Goal: Information Seeking & Learning: Find specific page/section

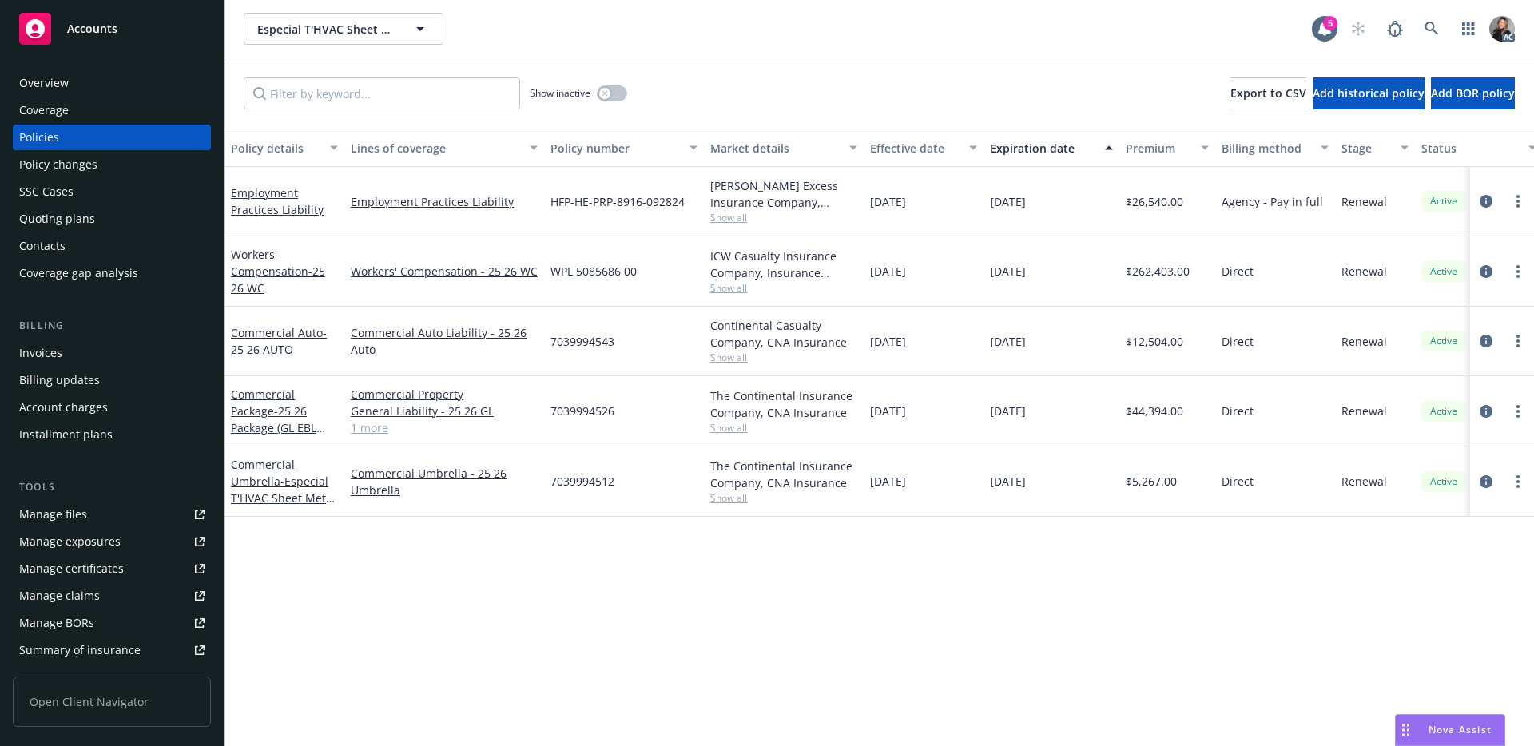
click at [926, 28] on div "Especial T'HVAC Sheet Metal Fitting Especial T'HVAC Sheet Metal Fitting" at bounding box center [778, 29] width 1068 height 32
click at [1434, 35] on link at bounding box center [1432, 29] width 32 height 32
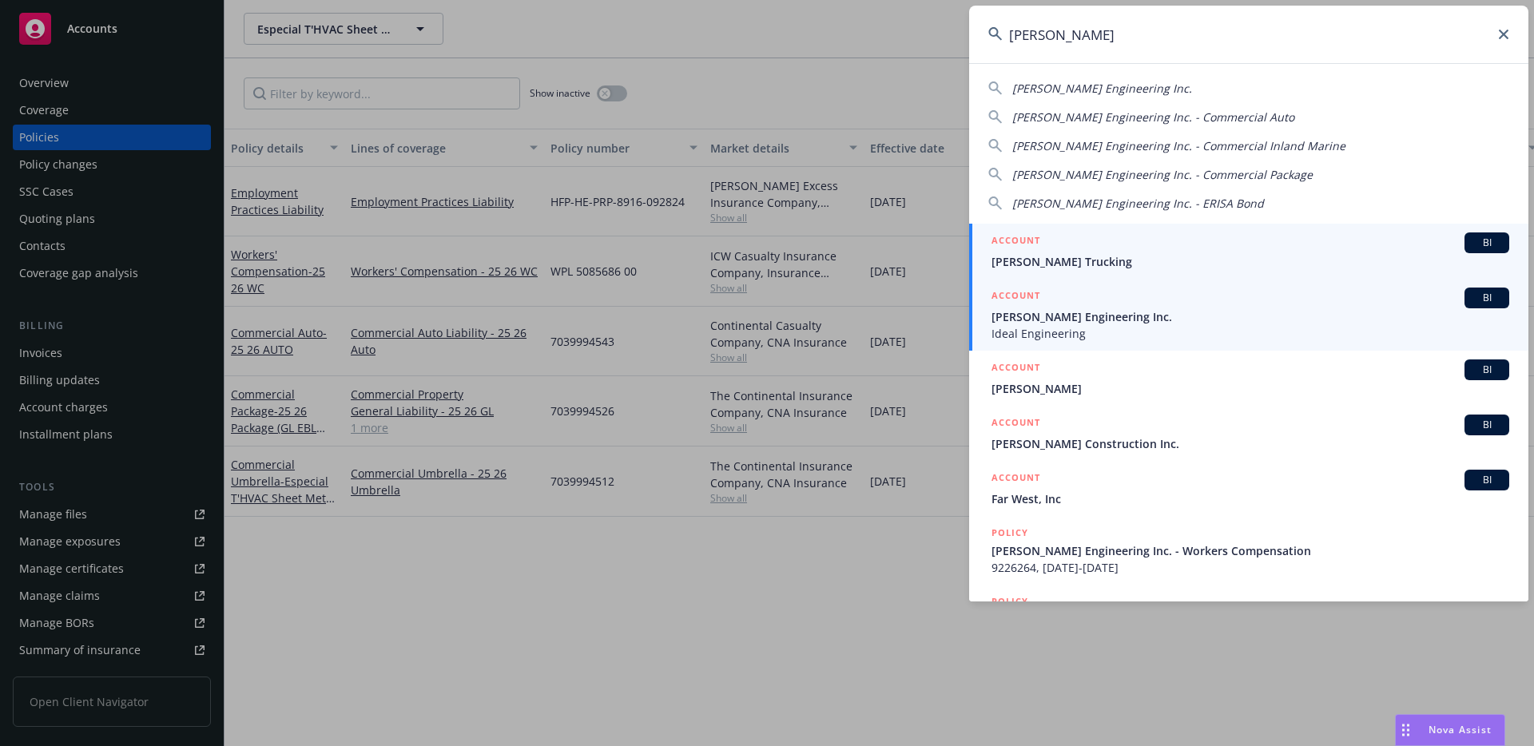
type input "[PERSON_NAME]"
click at [1187, 303] on div "ACCOUNT BI" at bounding box center [1251, 298] width 518 height 21
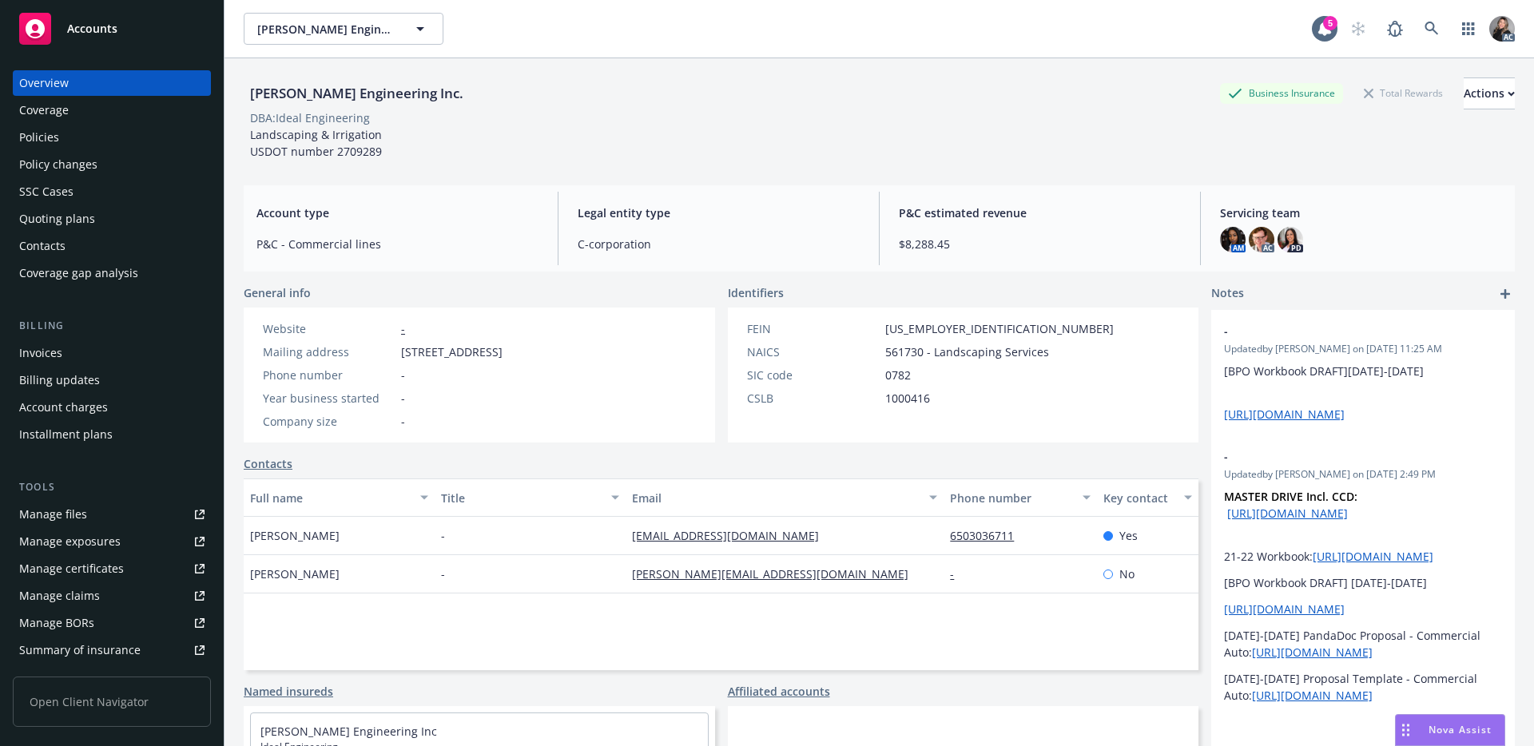
click at [65, 129] on div "Policies" at bounding box center [111, 138] width 185 height 26
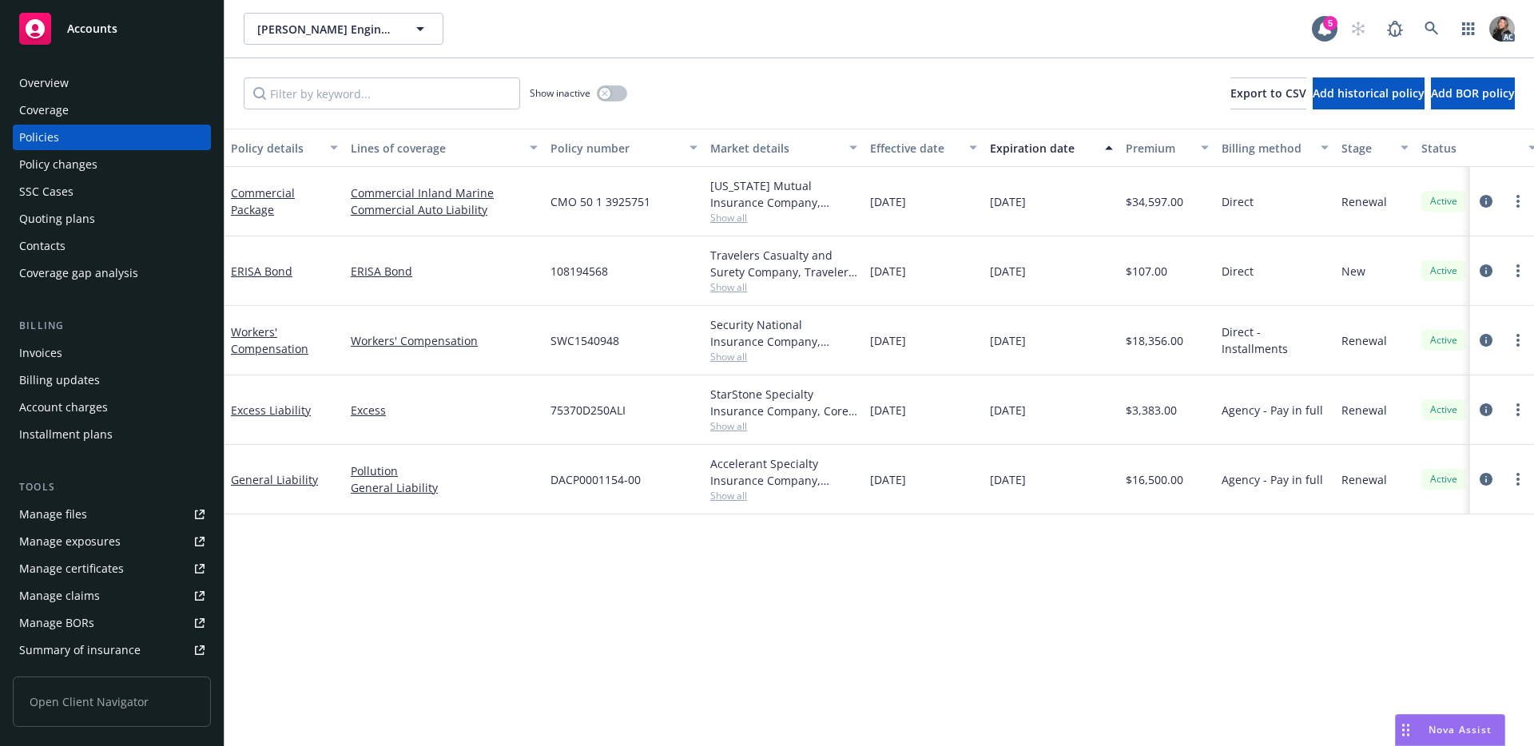
click at [727, 362] on span "Show all" at bounding box center [783, 357] width 147 height 14
click at [1486, 342] on icon "circleInformation" at bounding box center [1486, 340] width 13 height 13
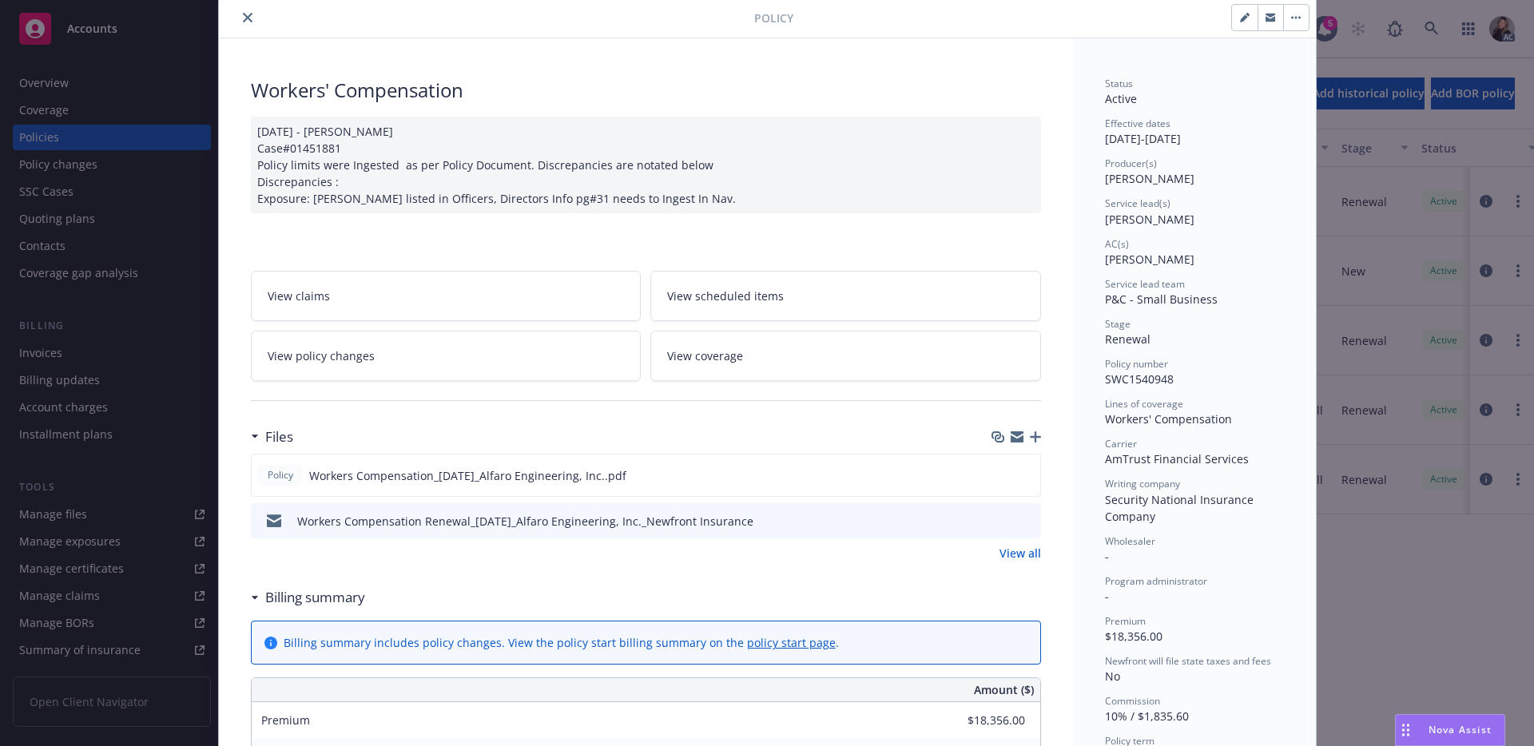
scroll to position [65, 0]
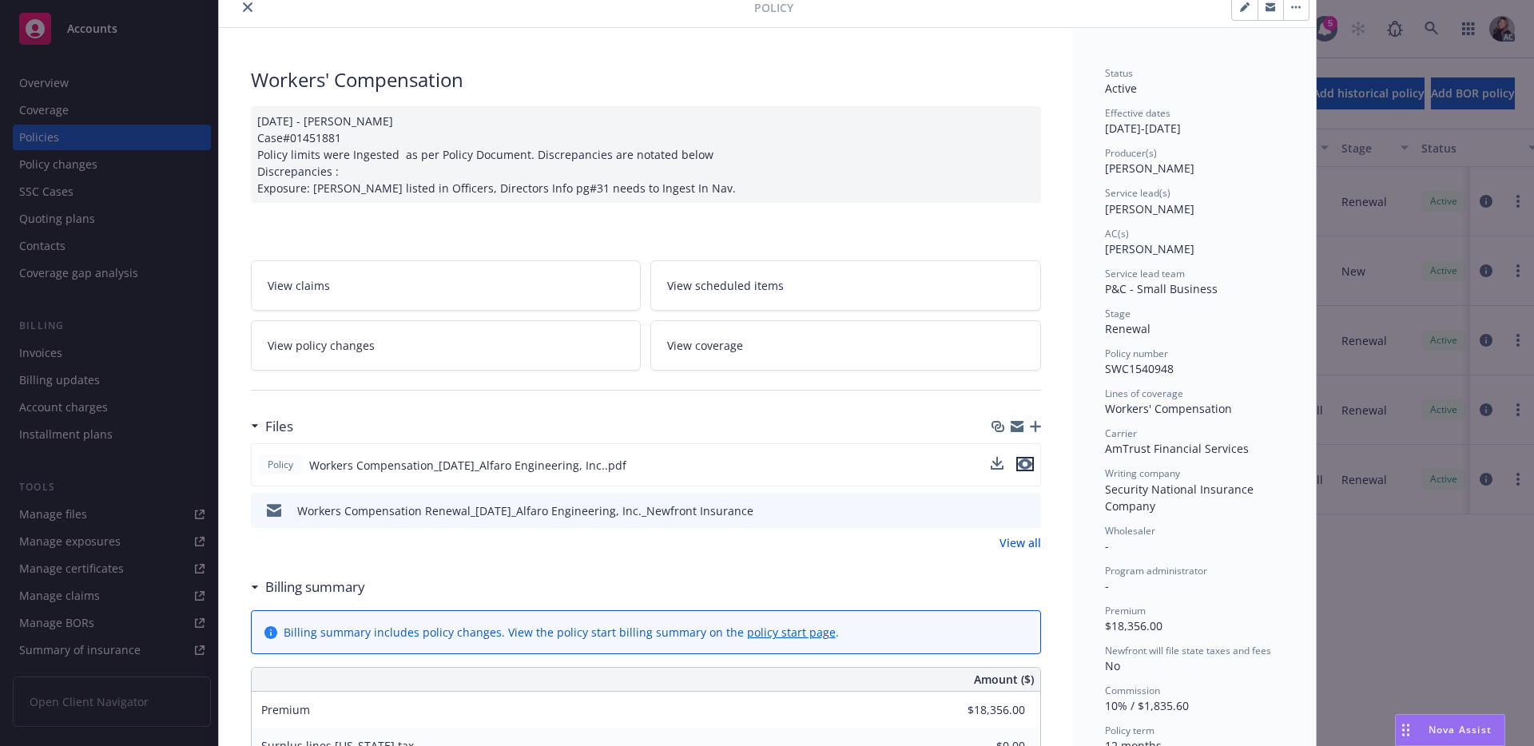
click at [1024, 464] on icon "preview file" at bounding box center [1025, 464] width 14 height 11
click at [46, 40] on div "Policy Workers' Compensation [DATE] - [PERSON_NAME] Case#01451881 Policy limits…" at bounding box center [767, 373] width 1534 height 746
click at [247, 9] on button "close" at bounding box center [247, 7] width 19 height 19
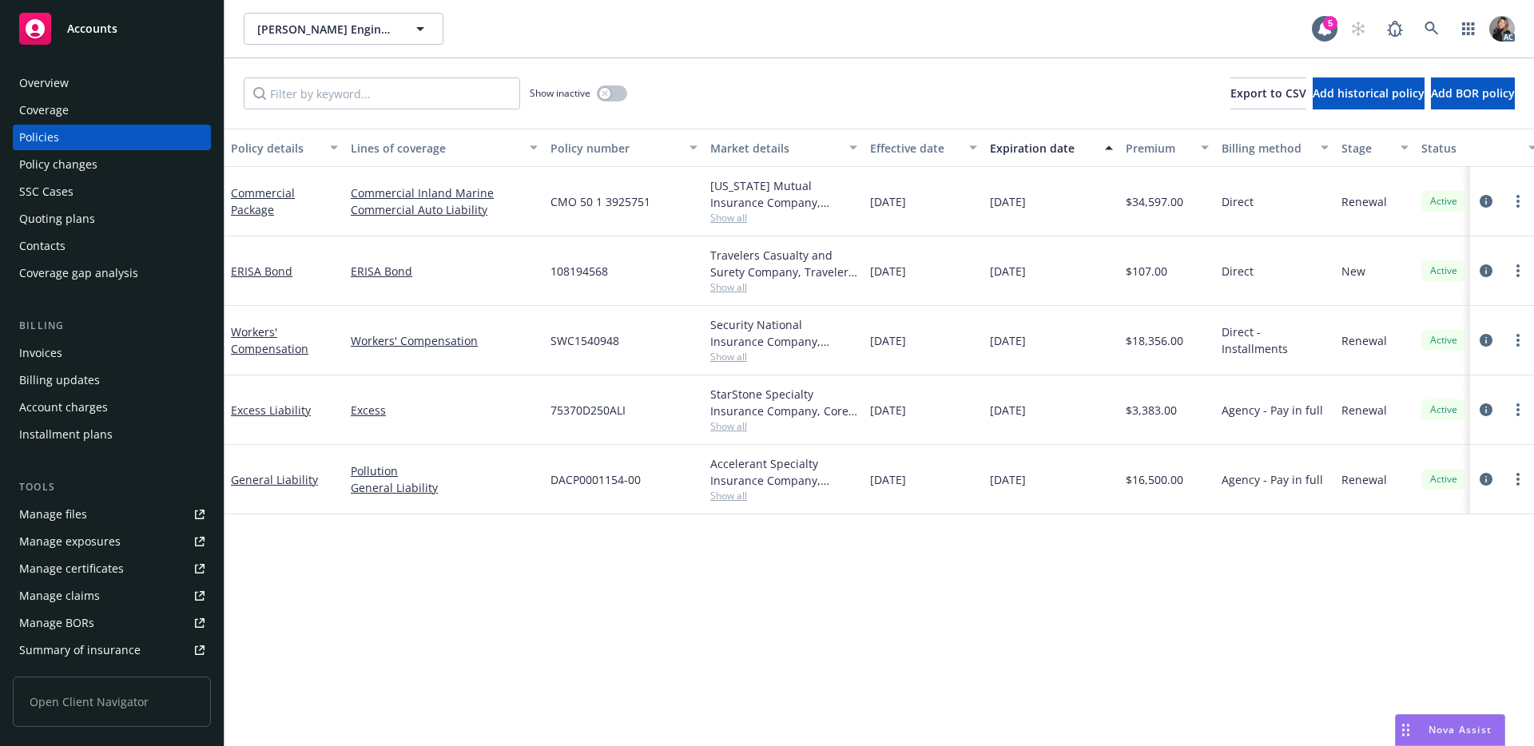
click at [117, 84] on div "Overview" at bounding box center [111, 83] width 185 height 26
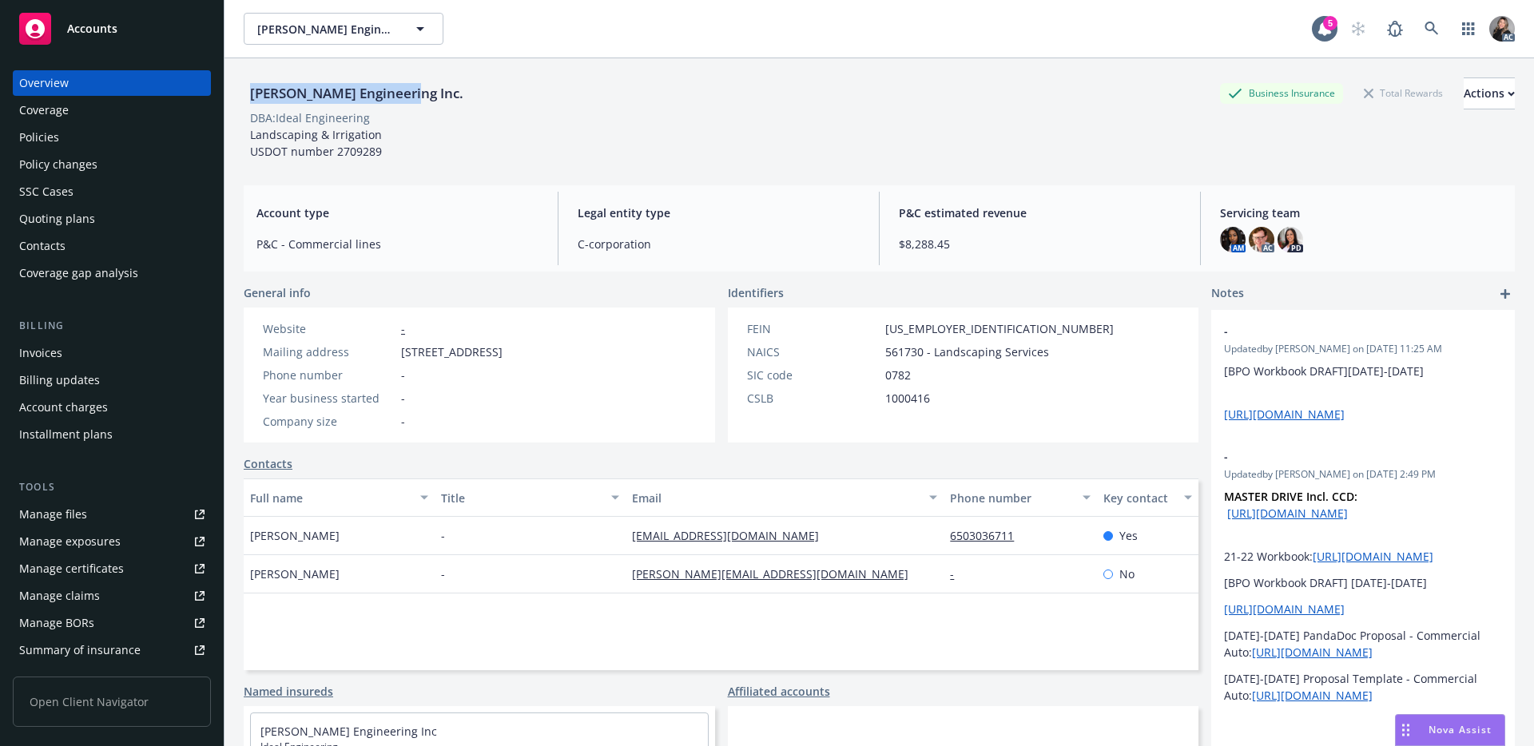
drag, startPoint x: 405, startPoint y: 88, endPoint x: 235, endPoint y: 84, distance: 170.3
click at [235, 84] on div "[PERSON_NAME] Engineering Inc. Business Insurance Total Rewards Actions DBA: Id…" at bounding box center [880, 431] width 1310 height 746
copy div "[PERSON_NAME] Engineering Inc."
